Goal: Task Accomplishment & Management: Use online tool/utility

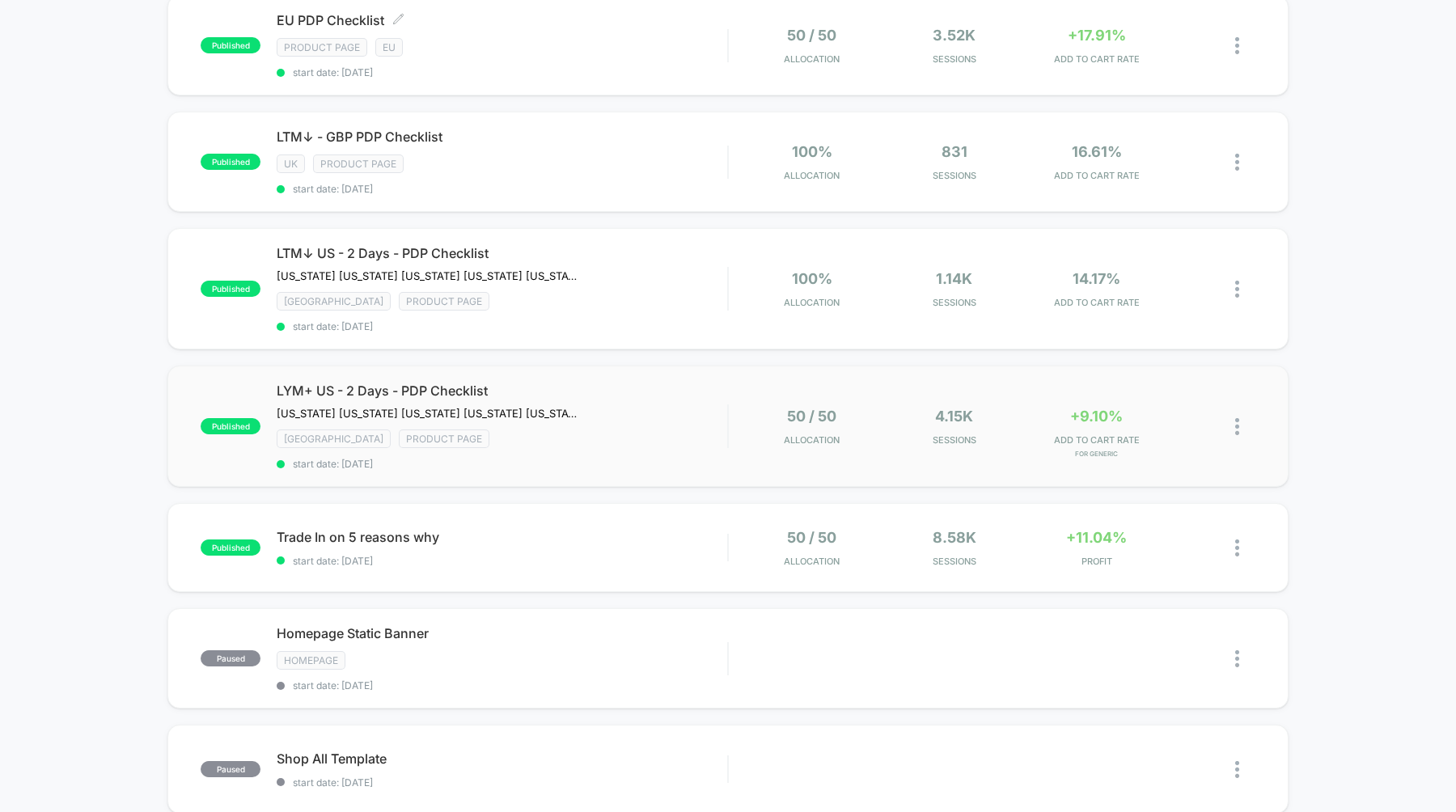
scroll to position [413, 0]
click at [394, 534] on span "Trade In on 5 reasons why Click to edit experience details" at bounding box center [501, 538] width 451 height 16
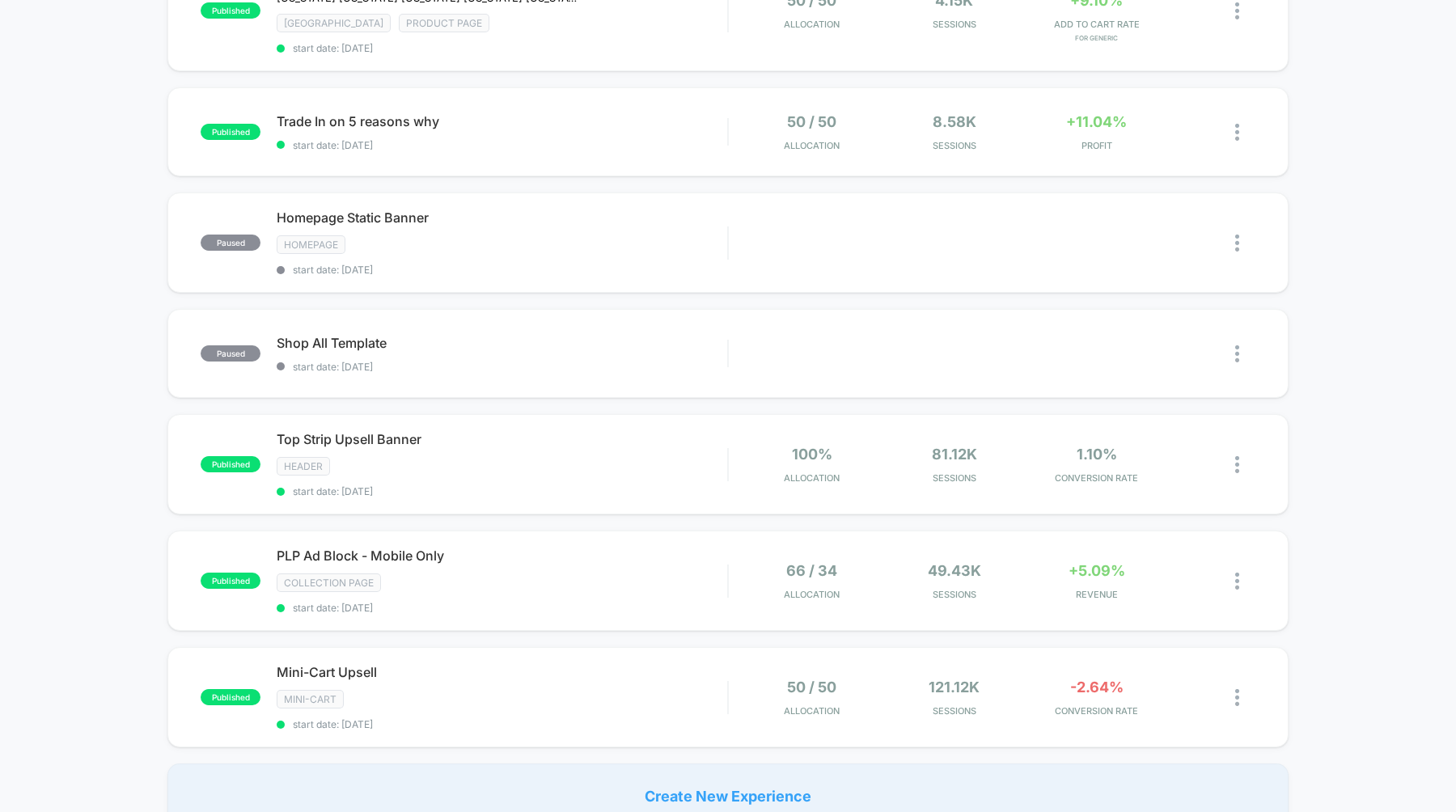
scroll to position [848, 0]
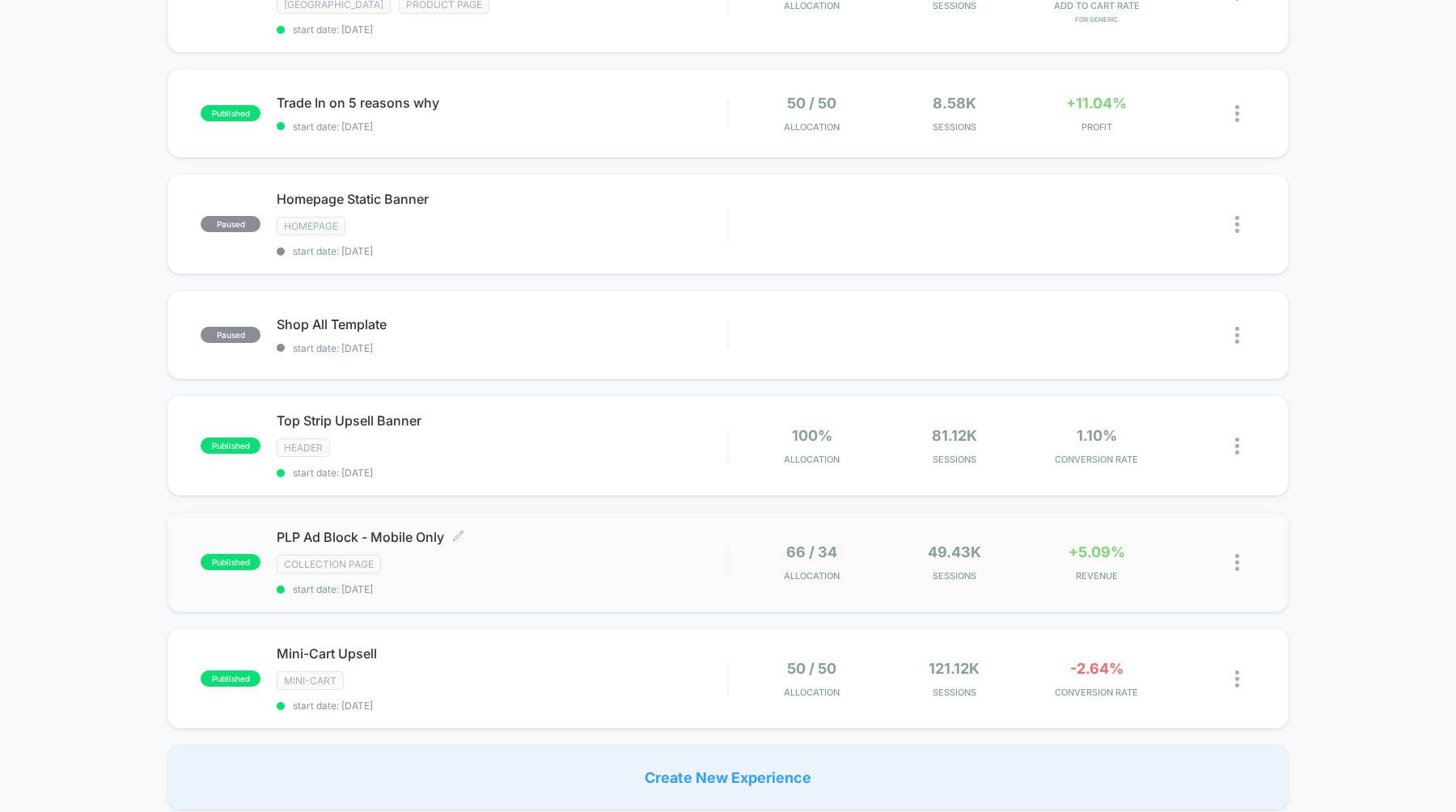
click at [306, 529] on span "PLP Ad Block - Mobile Only Click to edit experience details" at bounding box center [501, 537] width 451 height 16
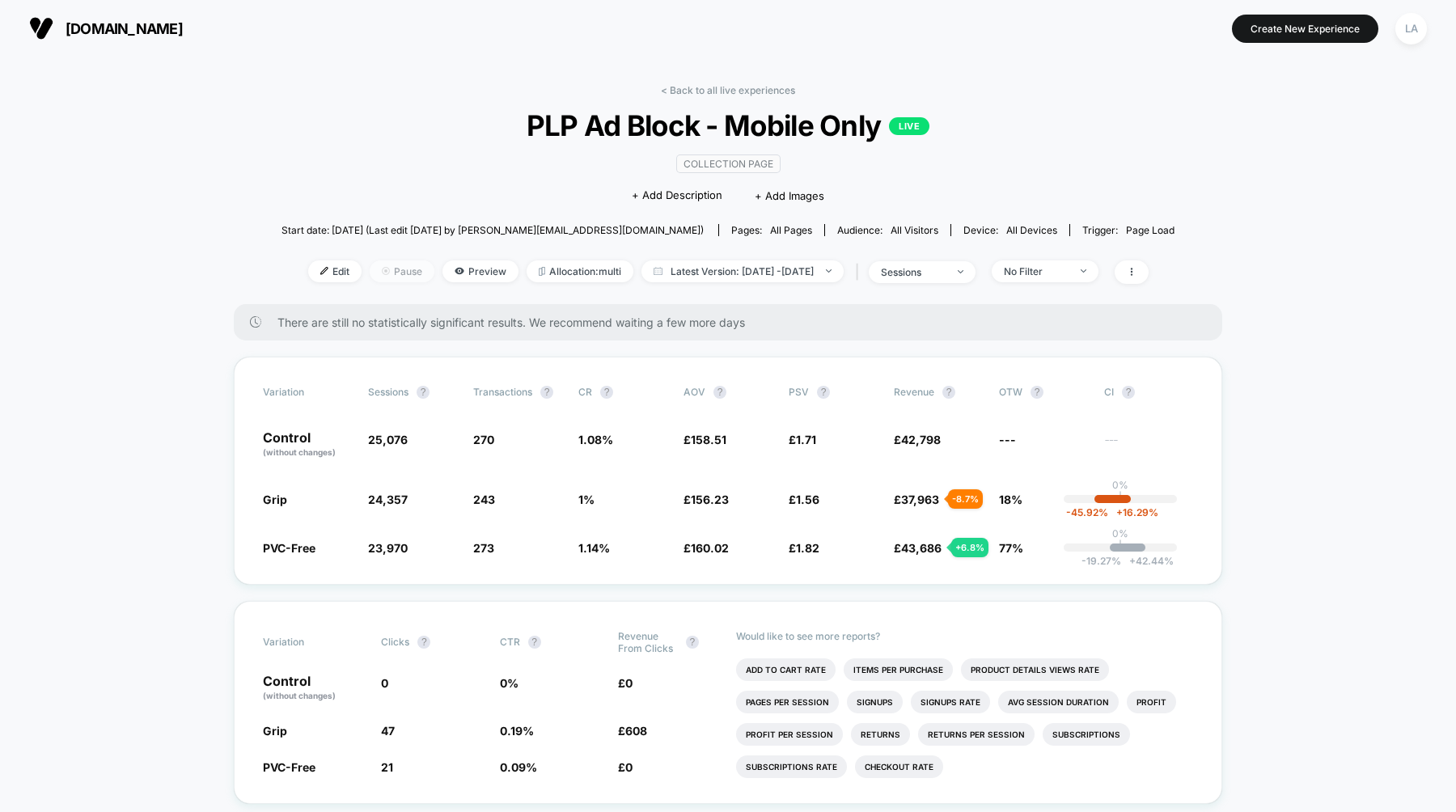
click at [372, 267] on span "Pause" at bounding box center [401, 271] width 65 height 22
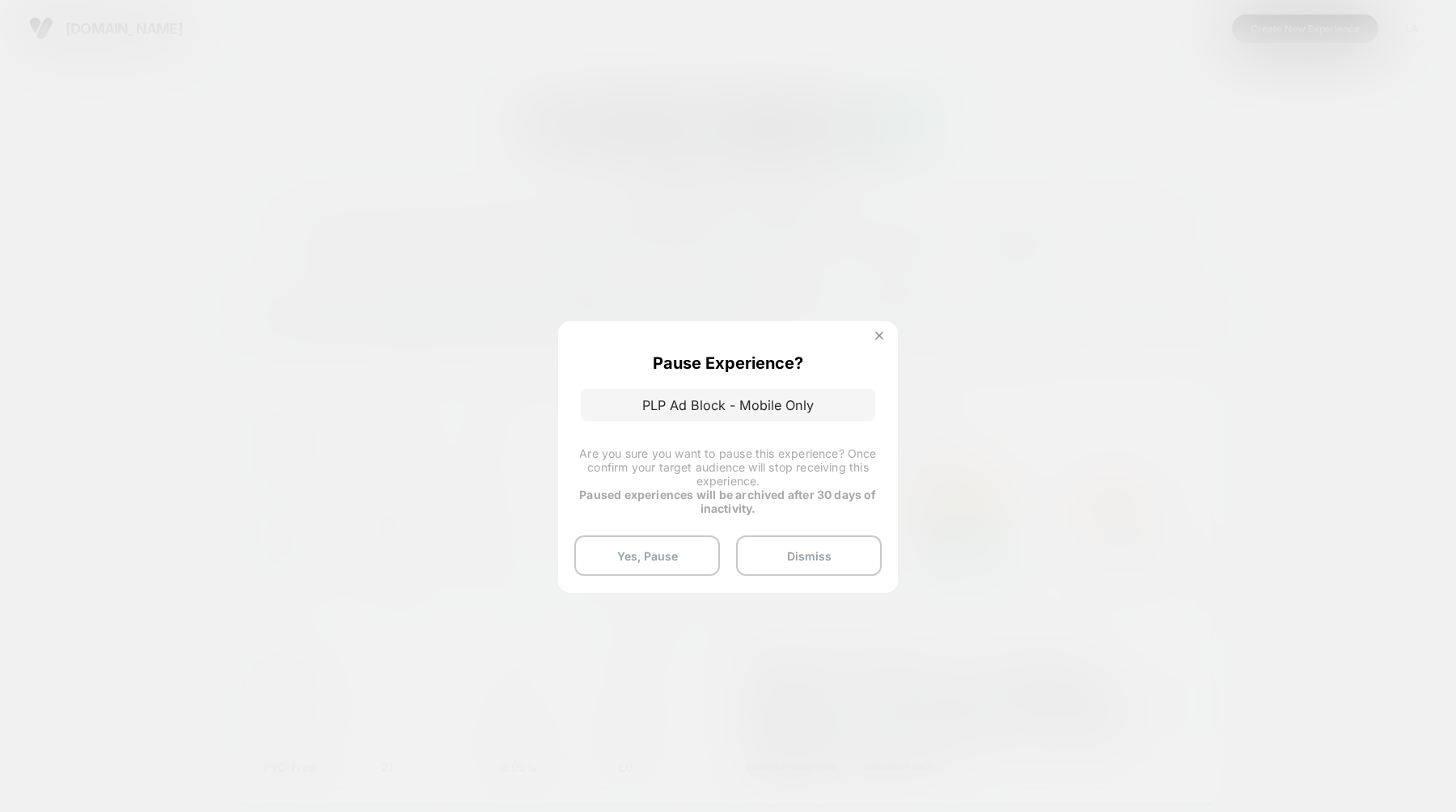
click at [882, 333] on img at bounding box center [879, 335] width 8 height 8
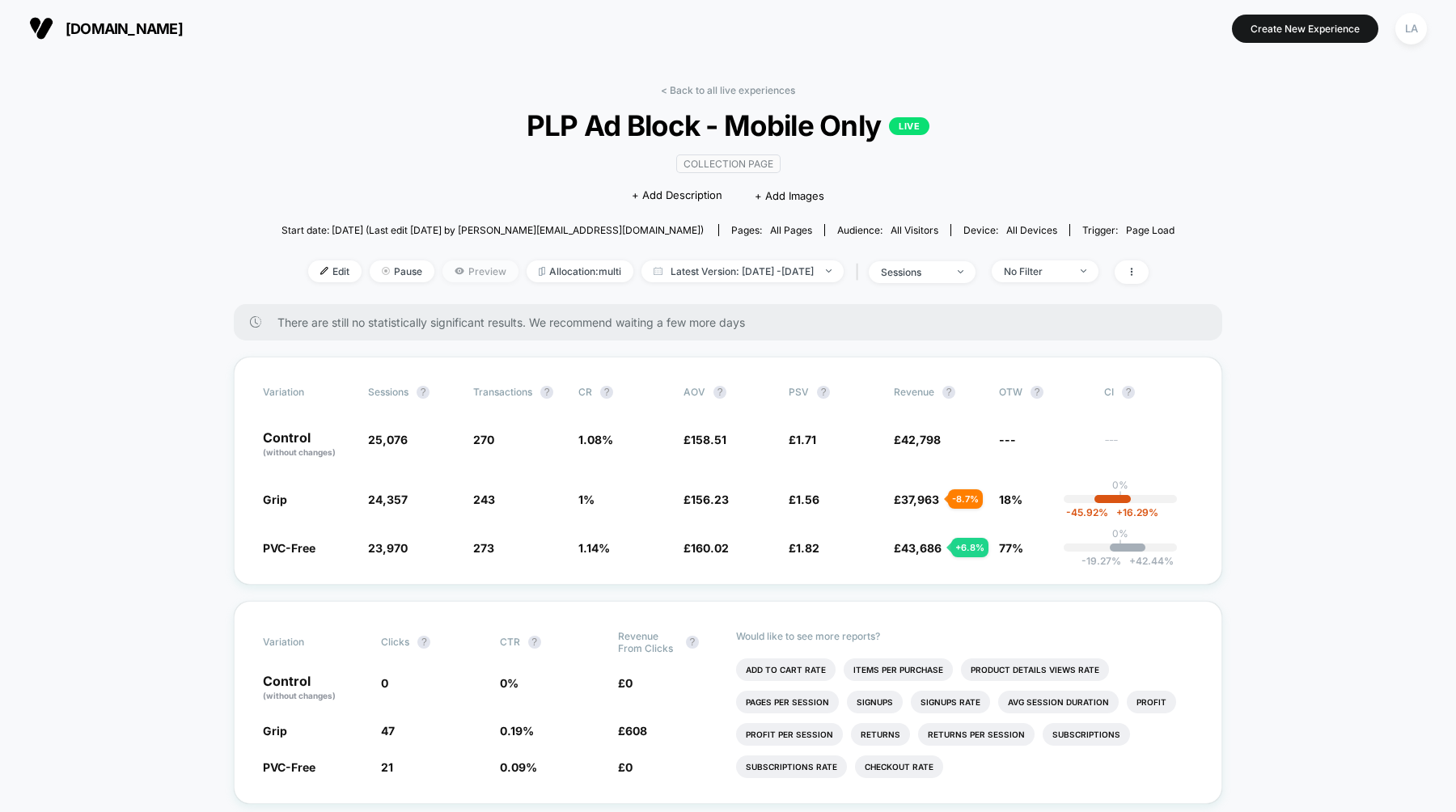
click at [464, 268] on span "Preview" at bounding box center [481, 271] width 76 height 22
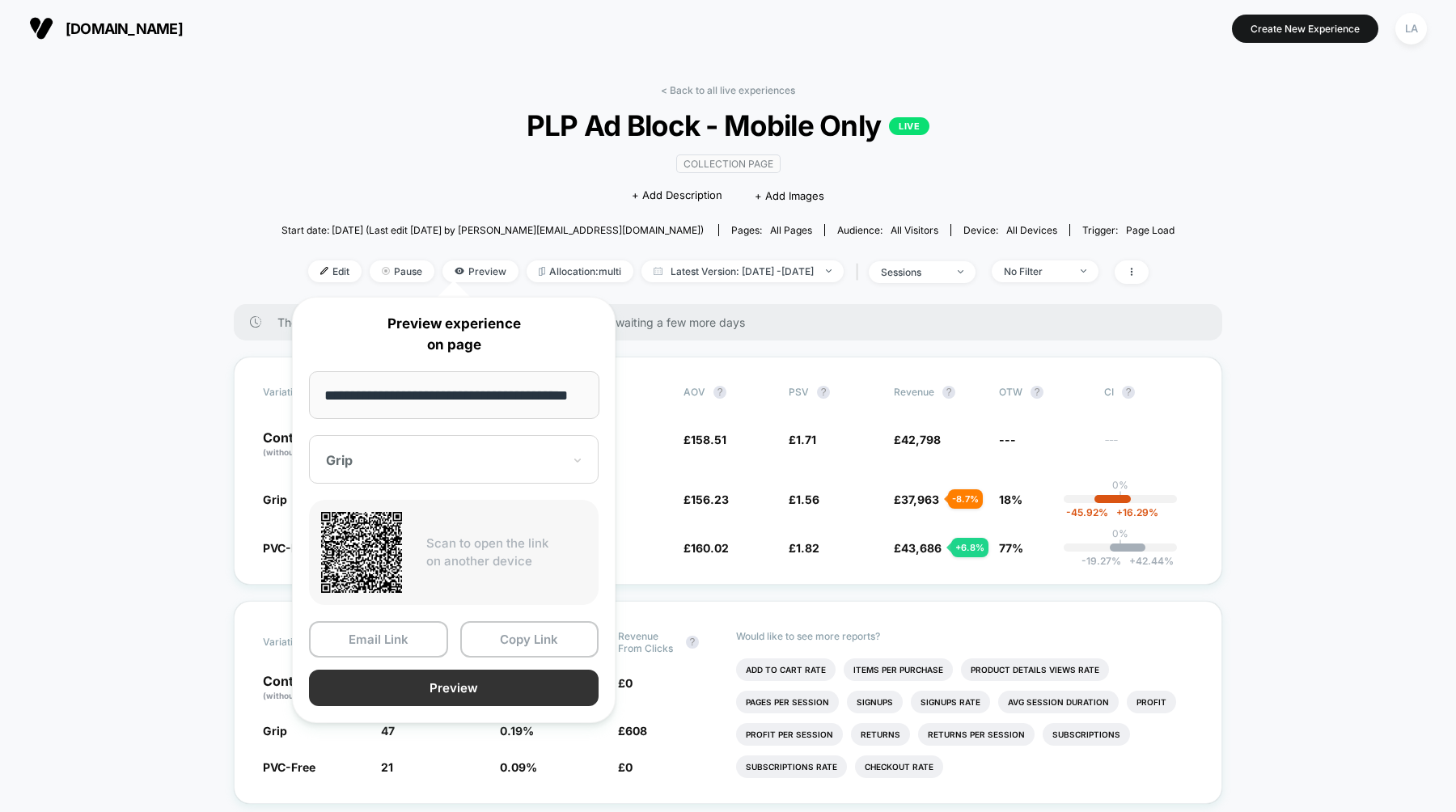
click at [469, 683] on button "Preview" at bounding box center [453, 688] width 289 height 36
